Goal: Submit feedback/report problem

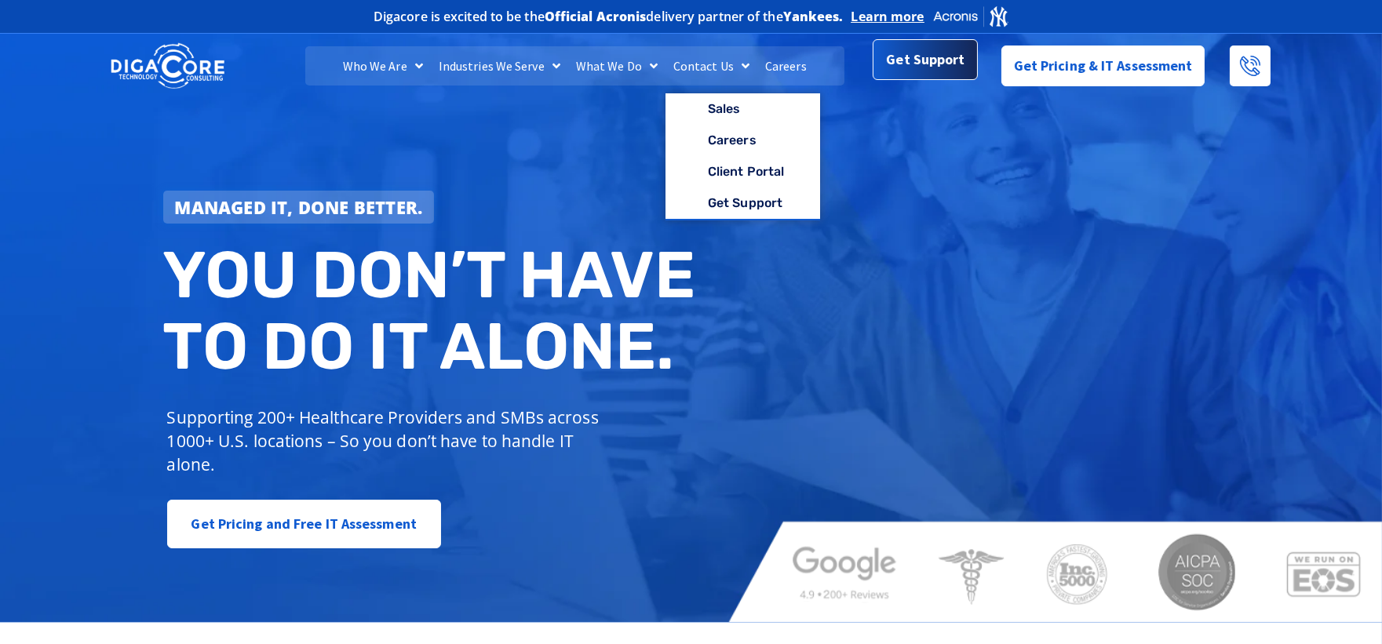
click at [920, 68] on span "Get Support" at bounding box center [925, 59] width 78 height 31
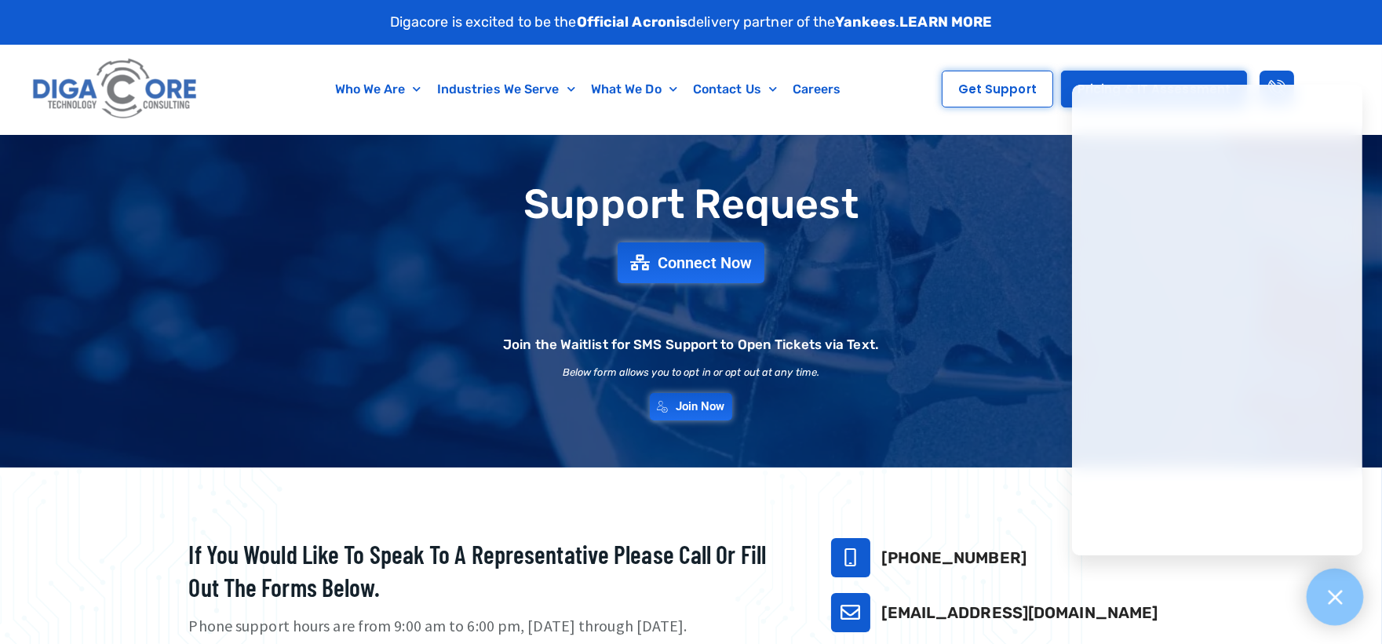
click at [1338, 600] on icon at bounding box center [1334, 597] width 14 height 14
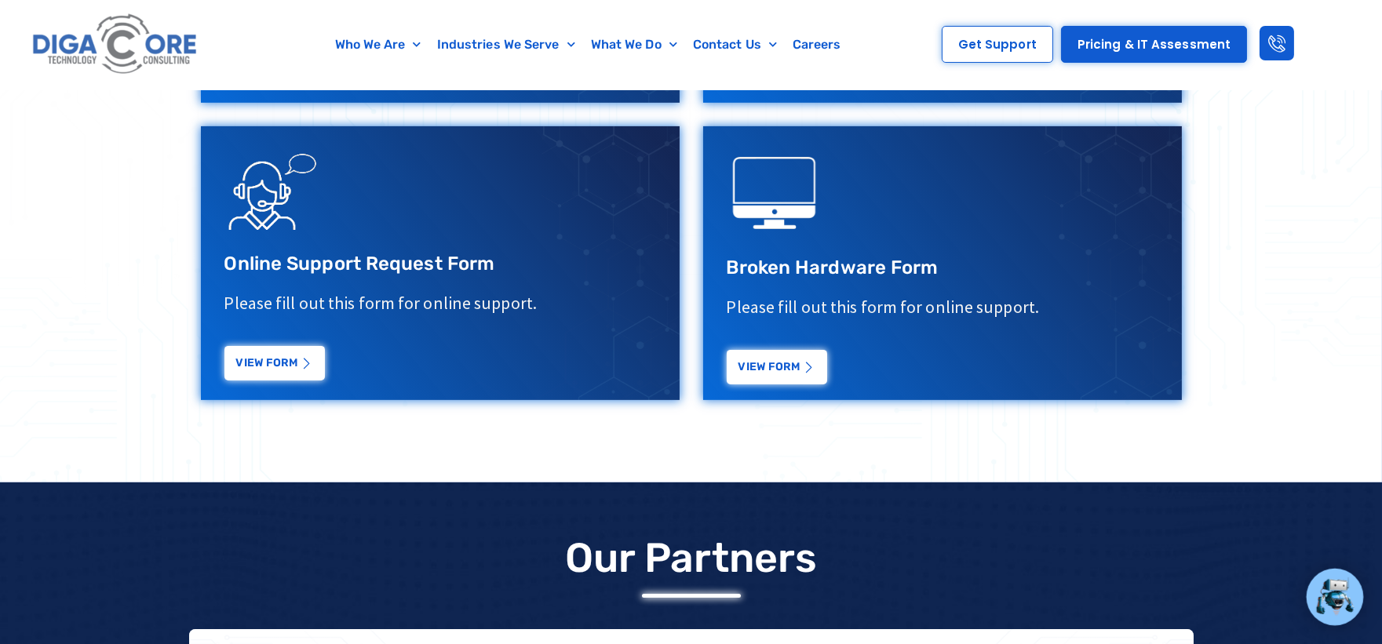
scroll to position [1307, 0]
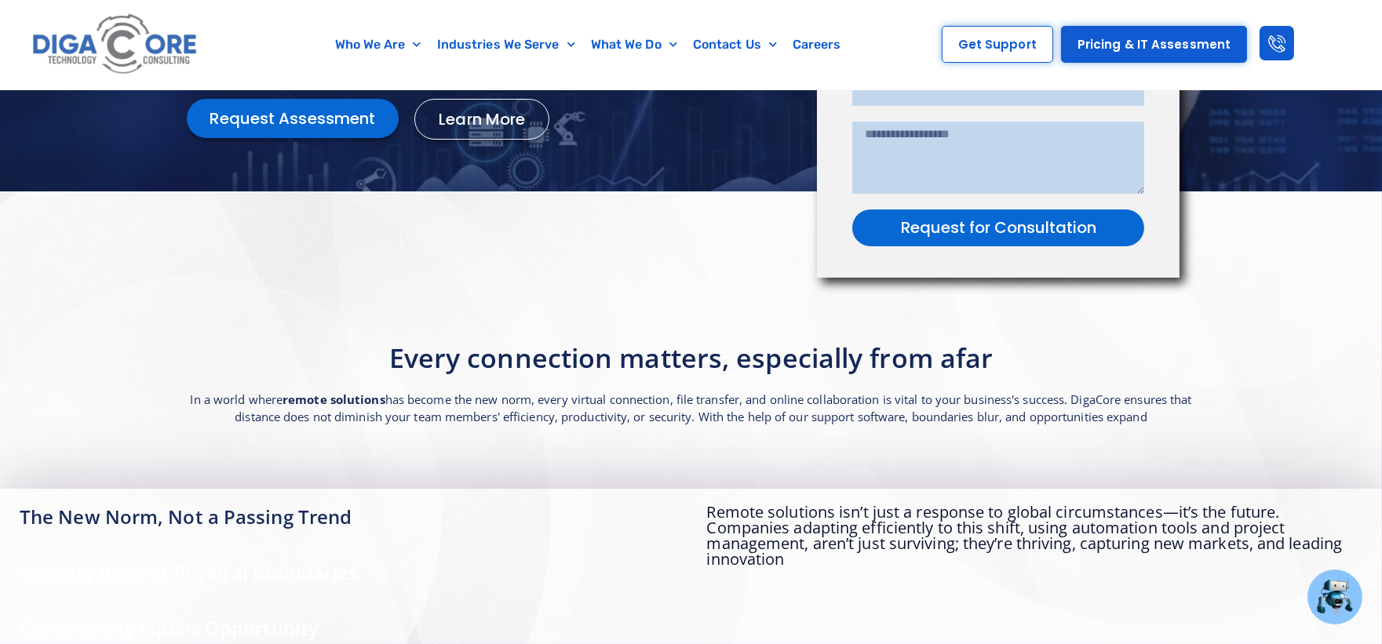
scroll to position [348, 0]
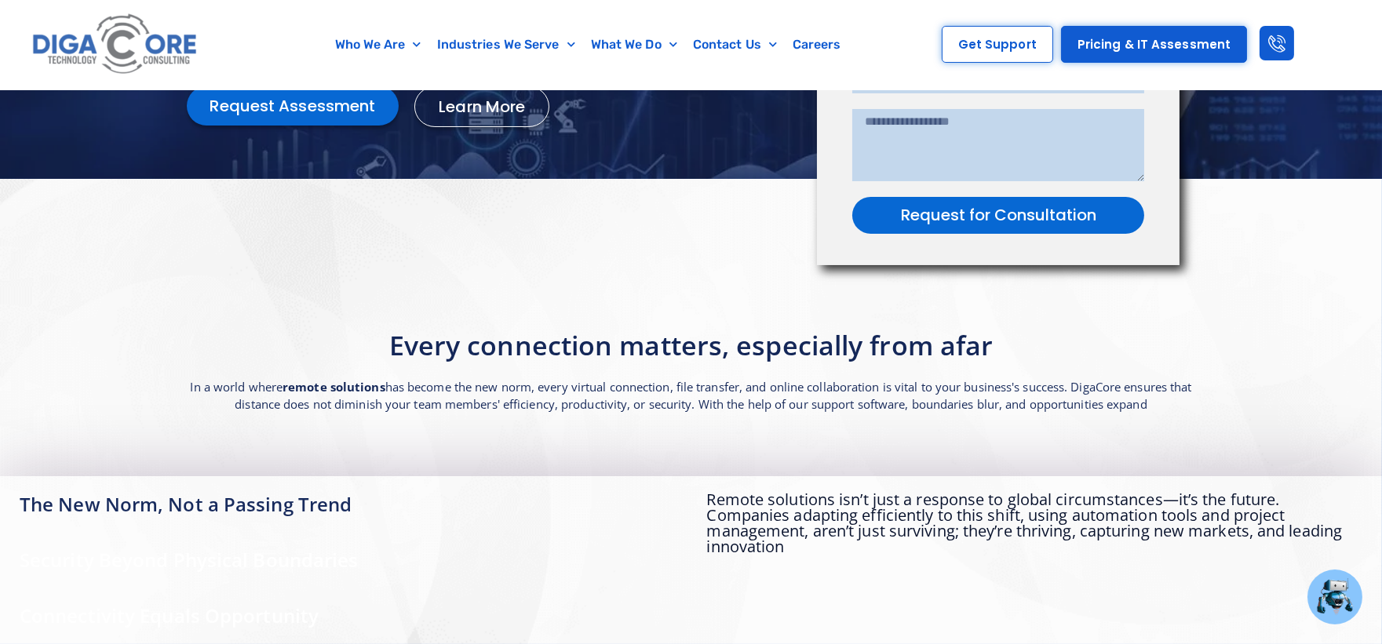
click at [998, 212] on span "Request for Consultation" at bounding box center [998, 215] width 195 height 16
type input "*"
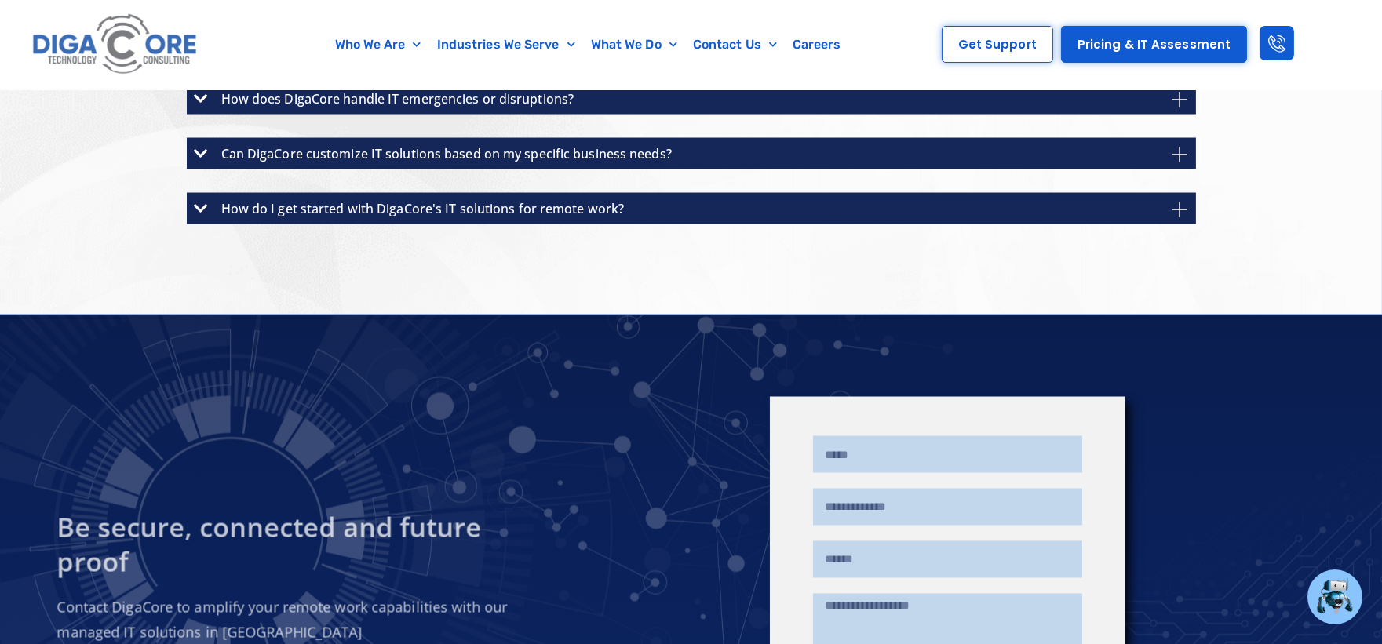
scroll to position [6188, 0]
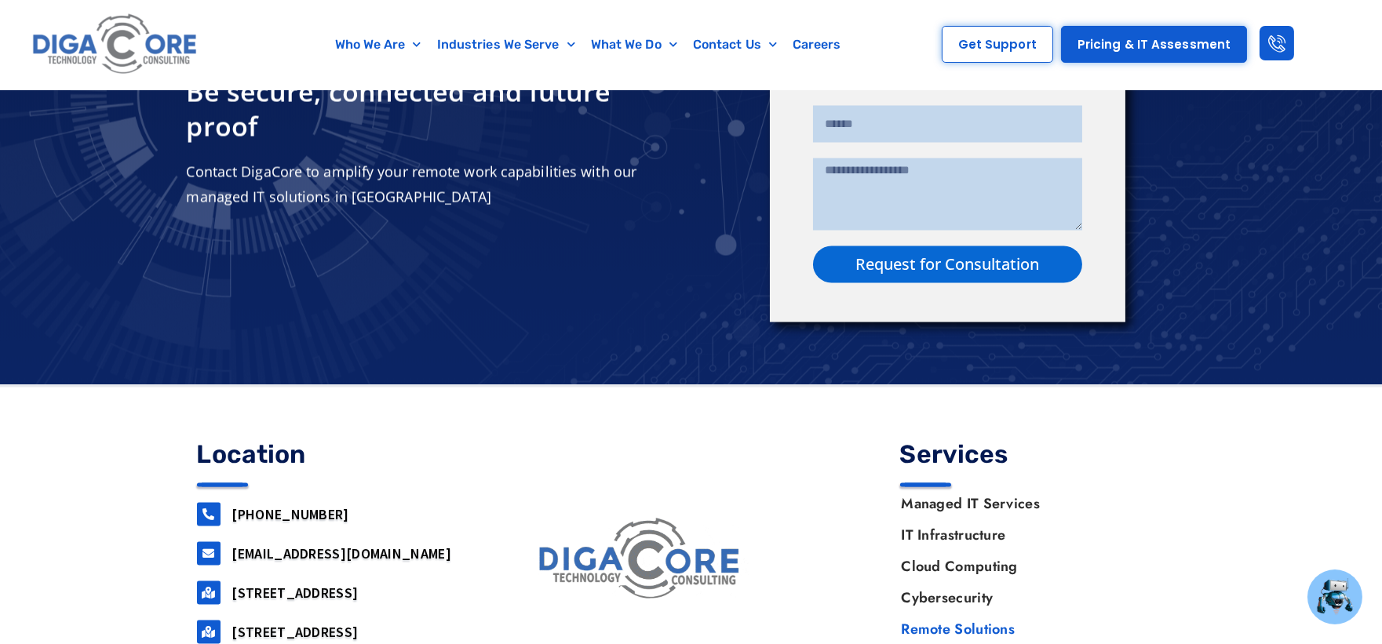
type input "******"
